Goal: Information Seeking & Learning: Find specific page/section

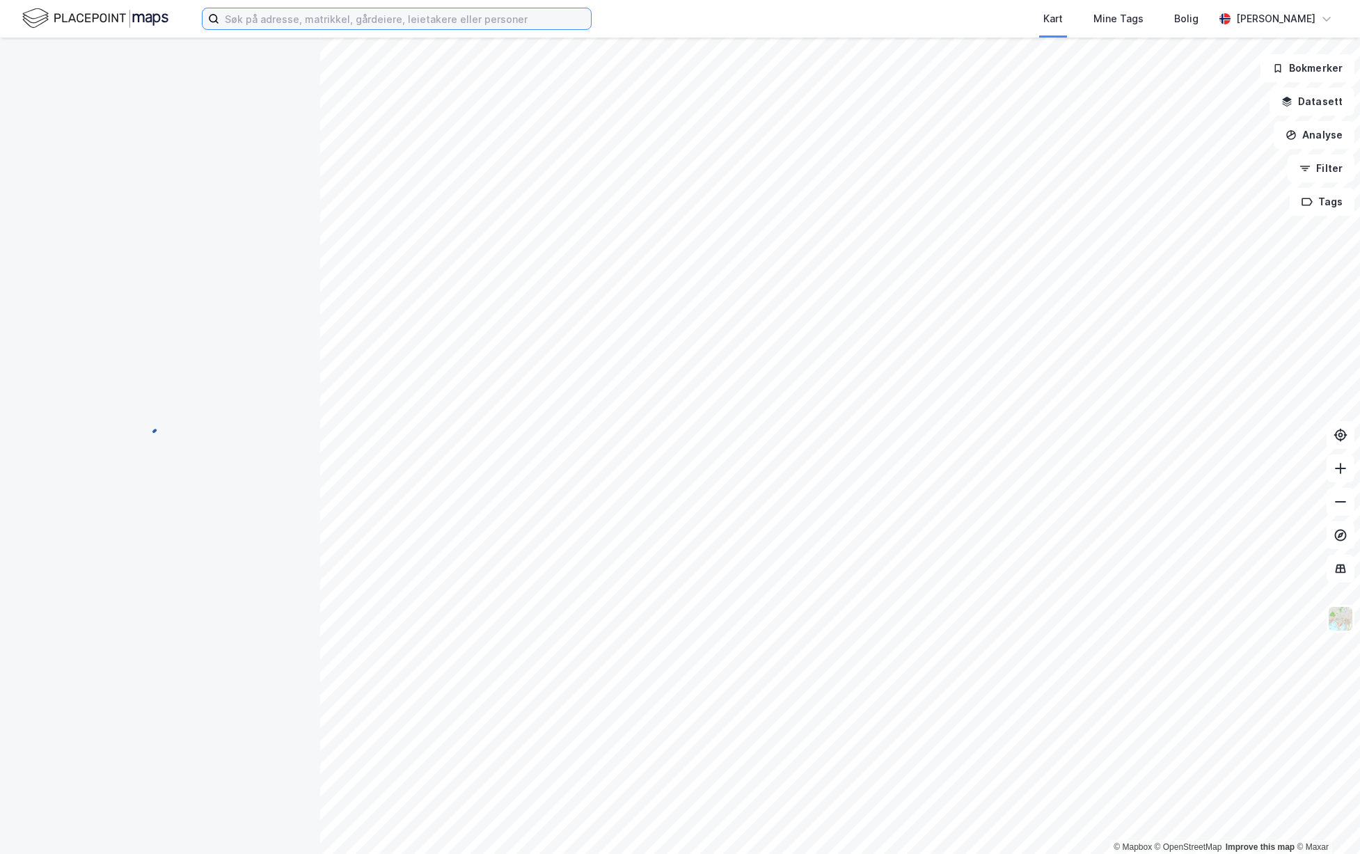
click at [411, 21] on input at bounding box center [405, 18] width 372 height 21
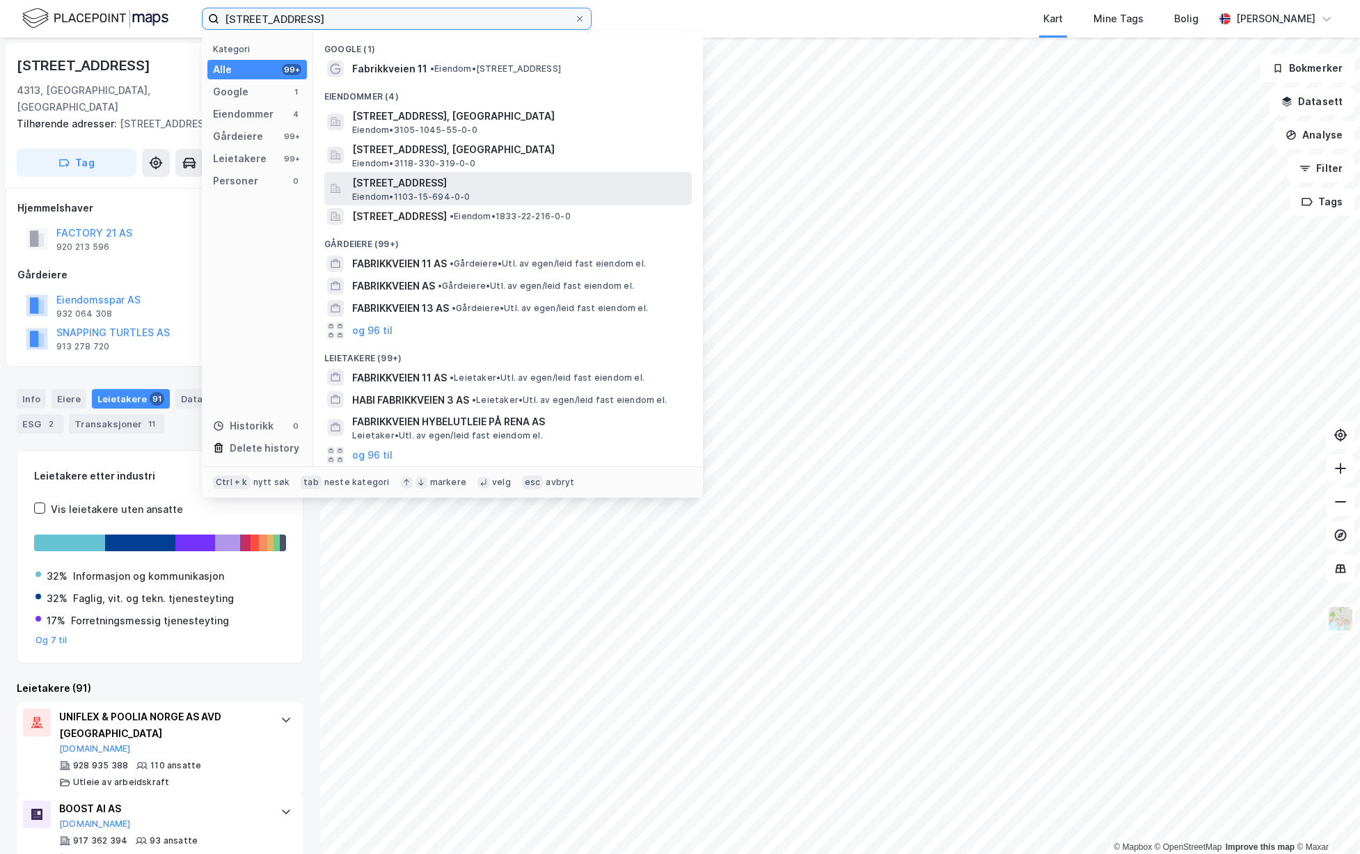
type input "[STREET_ADDRESS]"
click at [536, 182] on span "[STREET_ADDRESS]" at bounding box center [519, 183] width 334 height 17
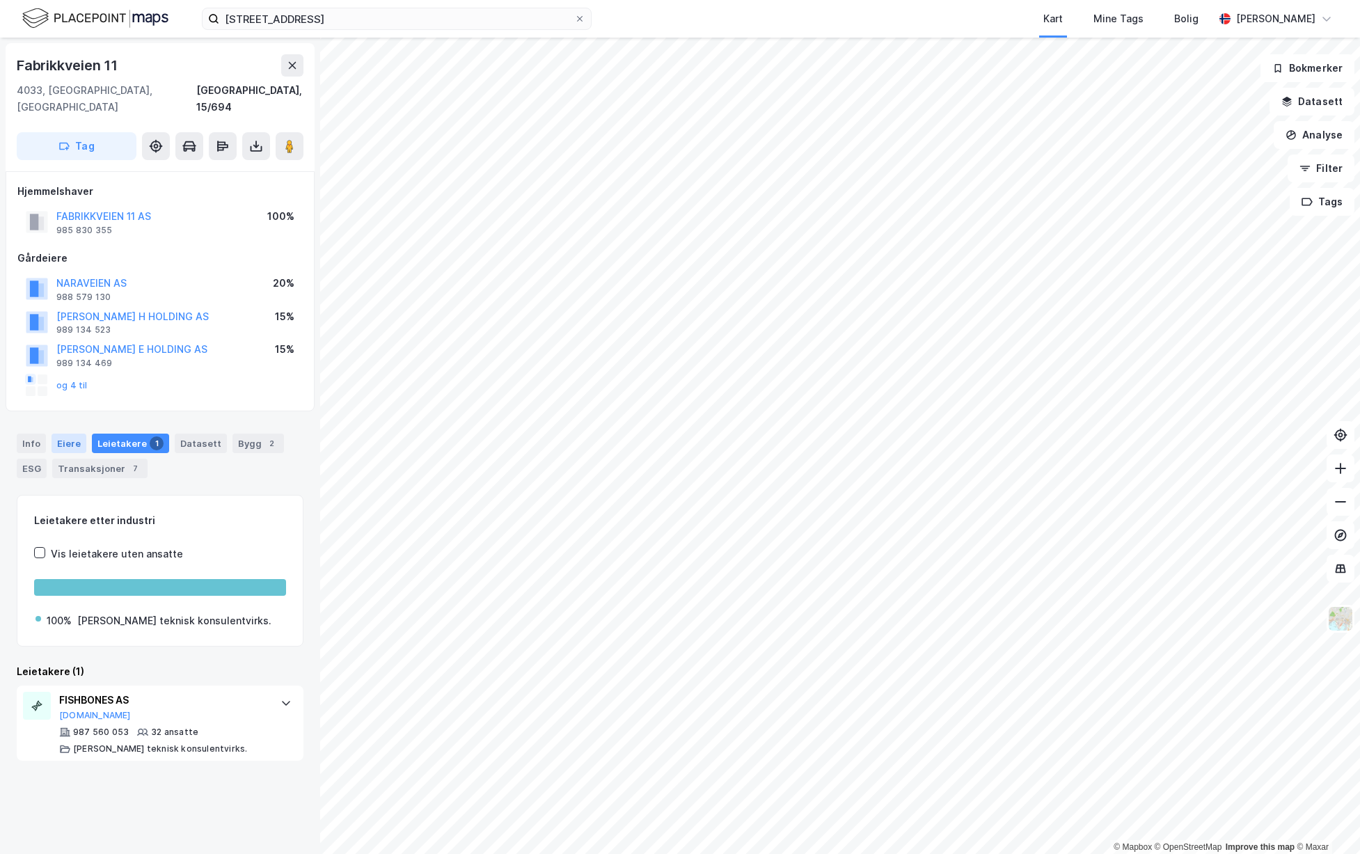
click at [67, 434] on div "Eiere" at bounding box center [69, 443] width 35 height 19
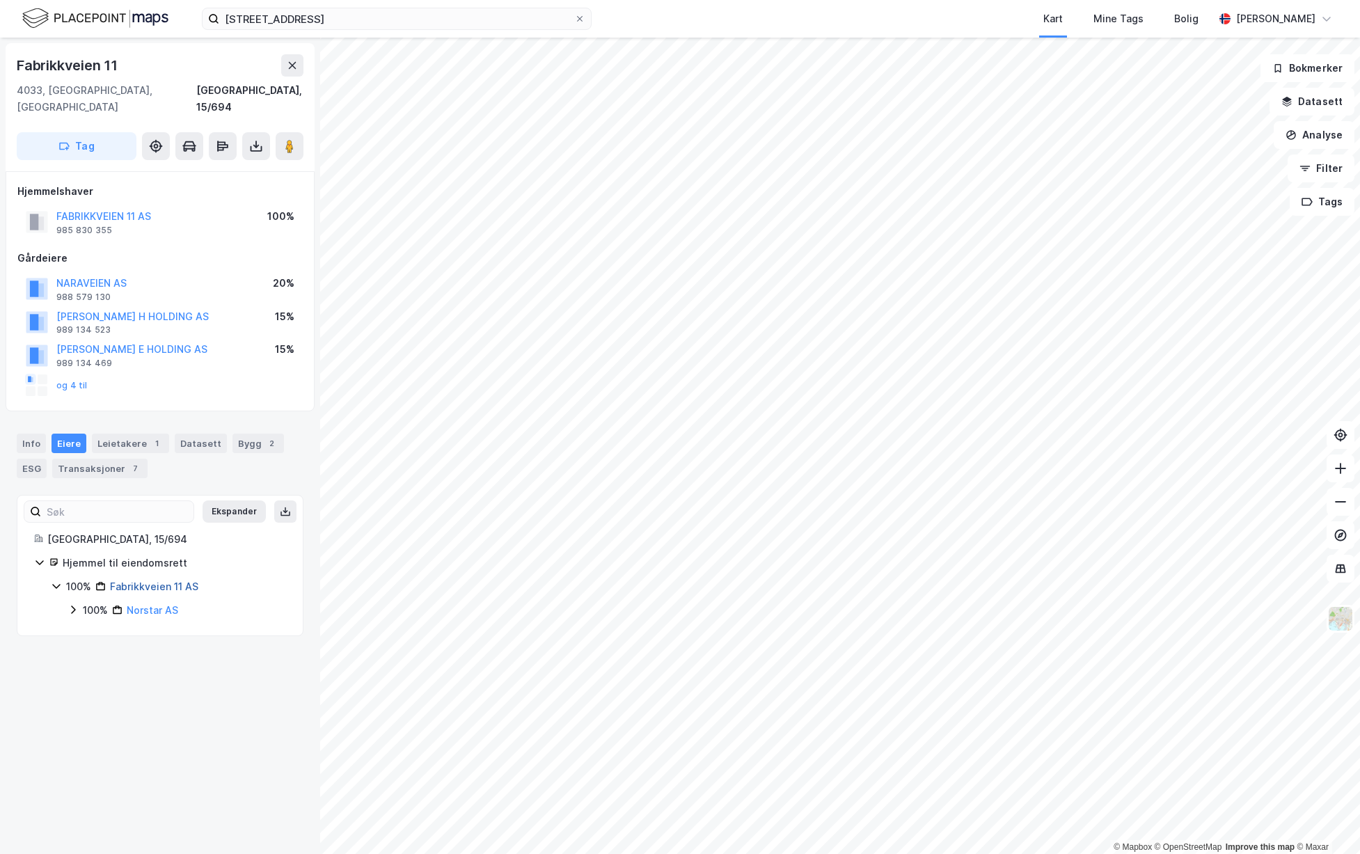
click at [168, 581] on link "Fabrikkveien 11 AS" at bounding box center [154, 587] width 88 height 12
